Goal: Navigation & Orientation: Find specific page/section

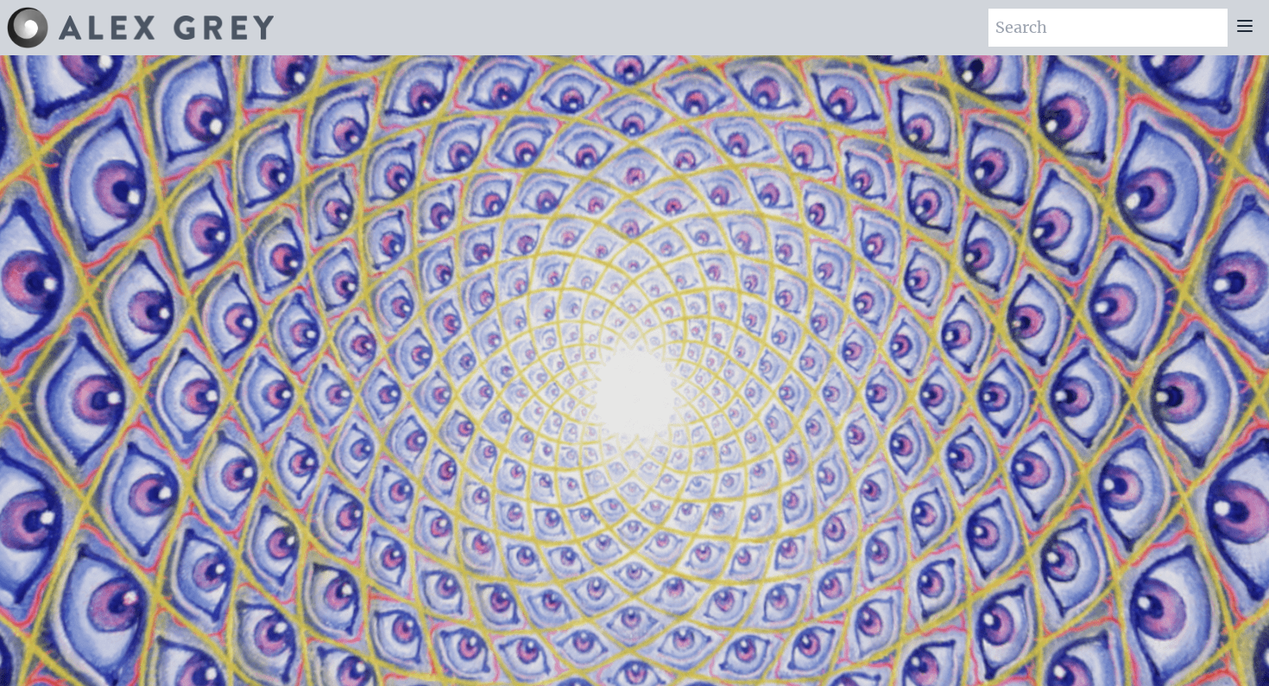
click at [1252, 28] on icon at bounding box center [1245, 26] width 21 height 21
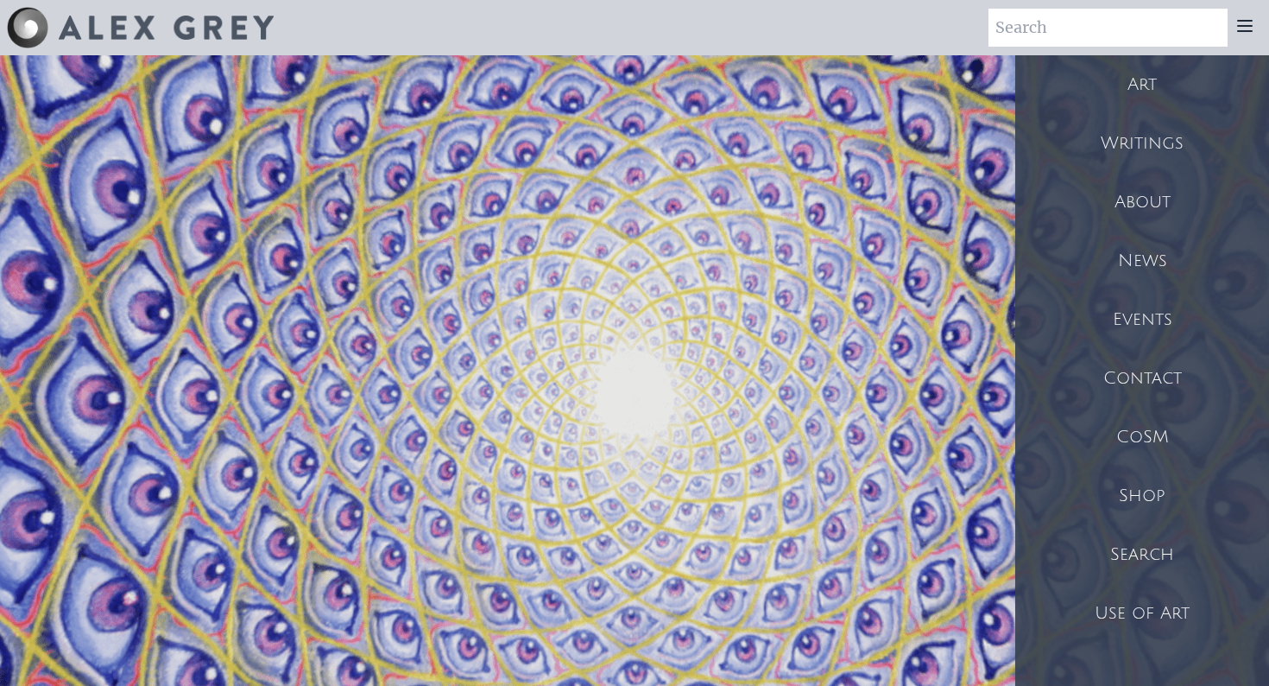
click at [1145, 490] on div "Shop" at bounding box center [1142, 495] width 254 height 59
